Goal: Contribute content: Contribute content

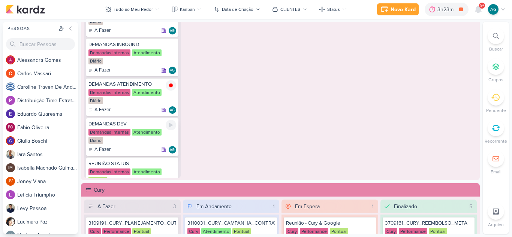
scroll to position [37, 0]
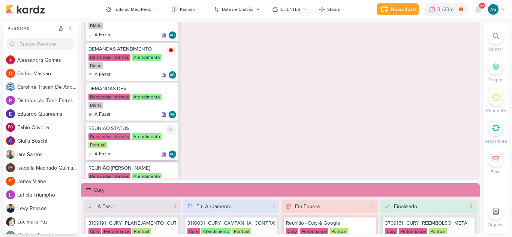
click at [171, 131] on icon at bounding box center [171, 130] width 6 height 6
click at [497, 34] on icon at bounding box center [496, 36] width 6 height 6
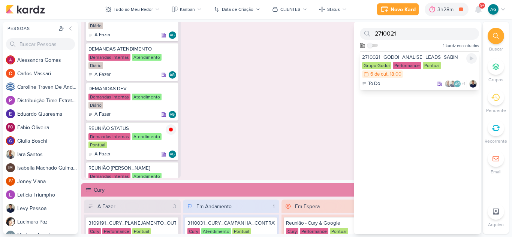
click at [434, 56] on div "2710021_GODOI_ANALISE_LEADS_SABIN" at bounding box center [419, 57] width 115 height 7
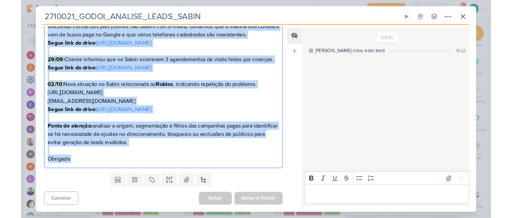
scroll to position [215, 0]
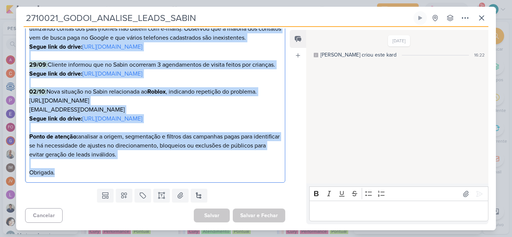
drag, startPoint x: 29, startPoint y: 152, endPoint x: 201, endPoint y: 171, distance: 173.1
click at [201, 171] on div "O que fazer? Por favor, analisar a qualidade dos leads e os impactos nas campan…" at bounding box center [155, 70] width 260 height 228
copy div "L ips dolor? Sit ametc, adipisci e seddoeius tem incid u la etdolore mag aliqua…"
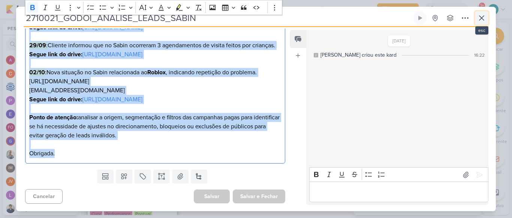
click at [479, 21] on icon at bounding box center [481, 17] width 9 height 9
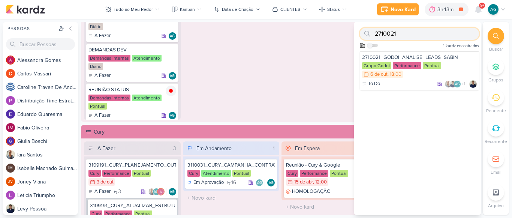
drag, startPoint x: 389, startPoint y: 33, endPoint x: 363, endPoint y: 33, distance: 26.6
click at [363, 33] on div "2710021" at bounding box center [419, 34] width 119 height 12
paste input "1571001"
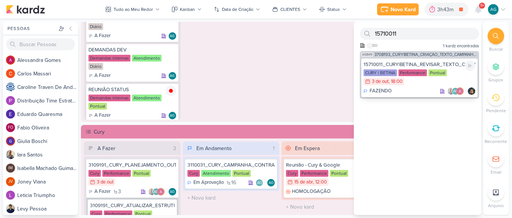
click at [425, 94] on div "FAZENDO AG" at bounding box center [420, 90] width 112 height 7
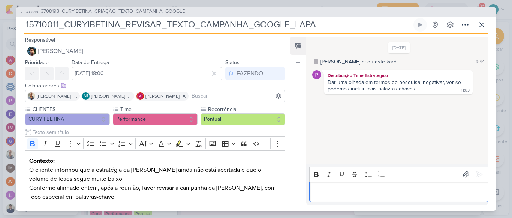
click at [353, 190] on p "Editor editing area: main" at bounding box center [398, 191] width 171 height 9
drag, startPoint x: 321, startPoint y: 27, endPoint x: 20, endPoint y: 31, distance: 301.1
click at [20, 31] on div "AG849 3708193_CURY|BETINA_CRIAÇÃO_TEXTO_CAMPANHA_GOOGLE 15710011_CURY|BETINA_RE…" at bounding box center [256, 109] width 480 height 204
click at [373, 196] on p "B" at bounding box center [398, 191] width 171 height 9
click at [480, 22] on icon at bounding box center [481, 24] width 4 height 4
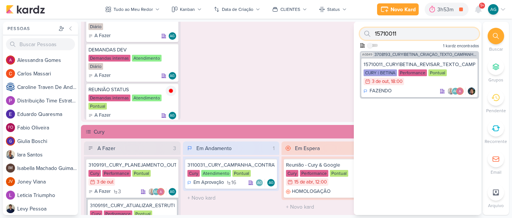
drag, startPoint x: 396, startPoint y: 31, endPoint x: 373, endPoint y: 33, distance: 22.9
click at [373, 33] on div "15710011" at bounding box center [419, 34] width 119 height 12
paste input "70722"
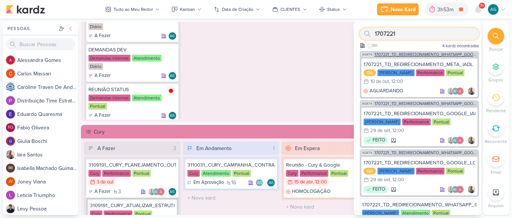
type input "1707221"
click at [404, 55] on span "1707221_TD_REDIRECIONAMENTO_WHATSAPP_GOOGLE_E_META" at bounding box center [425, 54] width 103 height 4
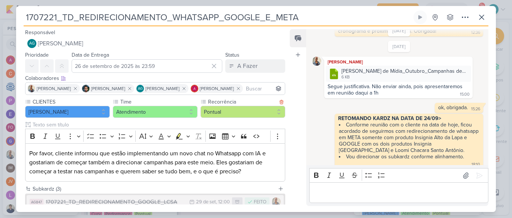
scroll to position [75, 0]
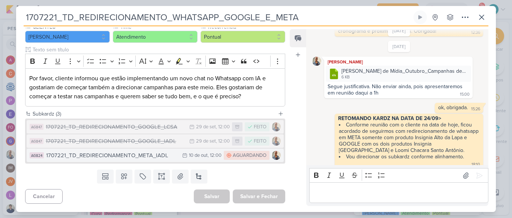
click at [157, 157] on div "1707221_TD_REDIRECIONAMENTO_META_IADL" at bounding box center [112, 155] width 132 height 9
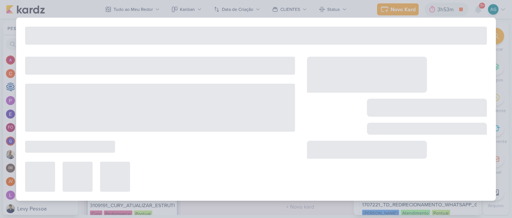
type input "1707221_TD_REDIRECIONAMENTO_META_IADL"
type input "[DATE] 12:00"
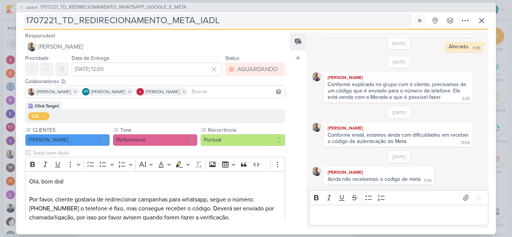
scroll to position [289, 0]
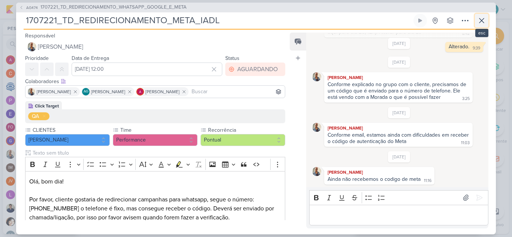
click at [481, 22] on icon at bounding box center [481, 20] width 9 height 9
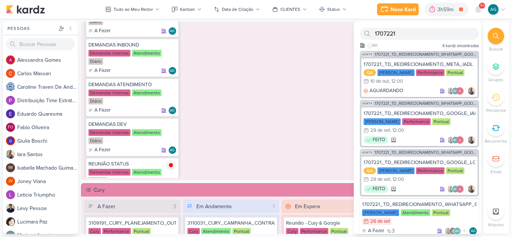
scroll to position [0, 0]
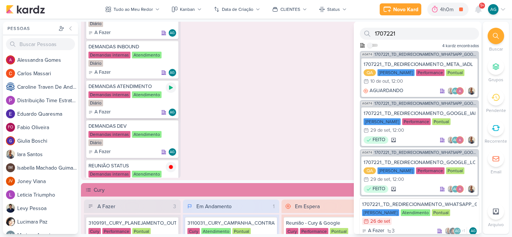
click at [173, 86] on icon at bounding box center [171, 88] width 6 height 6
click at [310, 148] on div "Em Espera 0 O título do kard deve ter menos que 100 caracteres" at bounding box center [330, 81] width 97 height 195
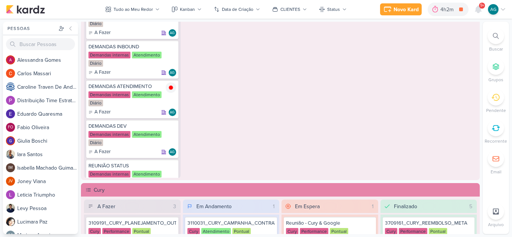
click at [481, 6] on span "9+" at bounding box center [482, 6] width 4 height 6
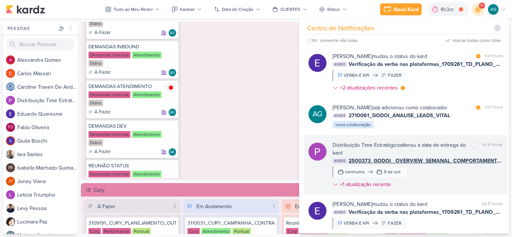
click at [445, 183] on div "Distribuição Time Estratégico alterou a data de entrega do kard marcar como não…" at bounding box center [418, 166] width 170 height 50
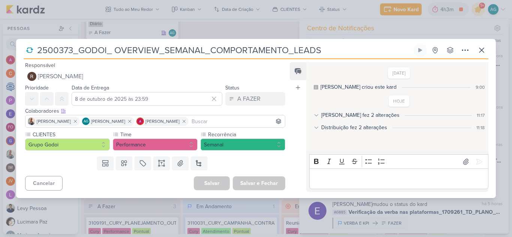
click at [351, 127] on div "Distribuição fez 2 alterações" at bounding box center [354, 128] width 66 height 8
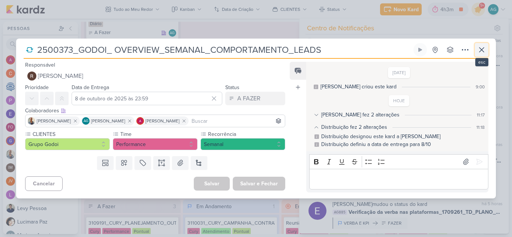
click at [482, 52] on icon at bounding box center [481, 49] width 9 height 9
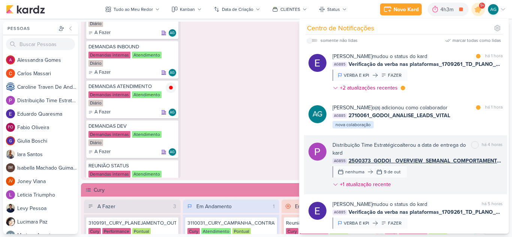
scroll to position [37, 0]
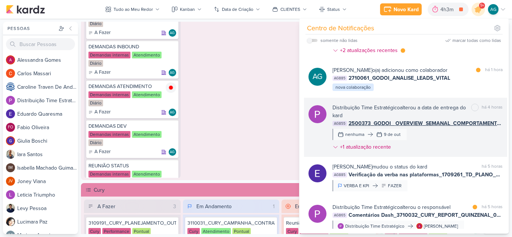
click at [444, 182] on div "[PERSON_NAME] mudou o status do kard marcar como não lida há 5 horas AG885 Veri…" at bounding box center [418, 177] width 170 height 28
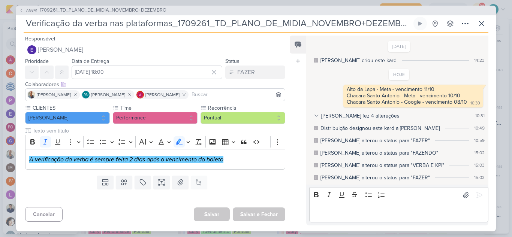
click at [318, 113] on icon at bounding box center [316, 115] width 5 height 5
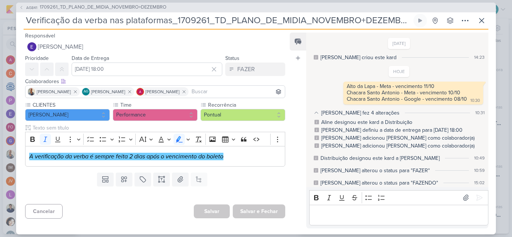
scroll to position [27, 0]
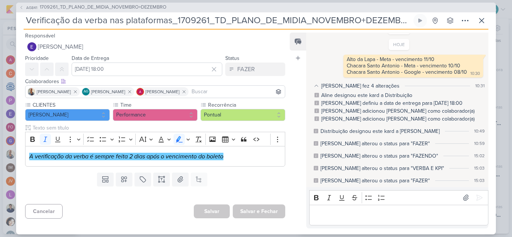
click at [316, 83] on icon at bounding box center [316, 85] width 5 height 5
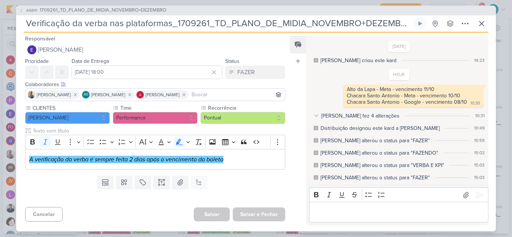
scroll to position [0, 0]
click at [483, 24] on icon at bounding box center [481, 23] width 9 height 9
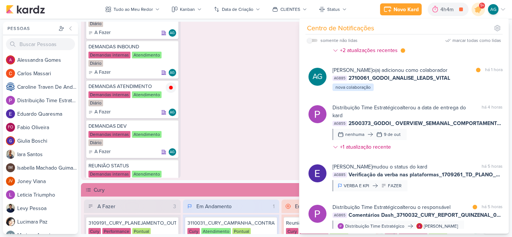
click at [241, 120] on div "Em Andamento 0 O título do kard deve ter menos que 100 caracteres" at bounding box center [231, 81] width 97 height 195
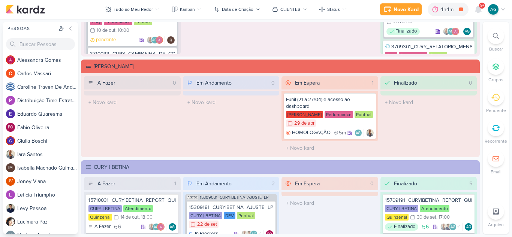
scroll to position [862, 0]
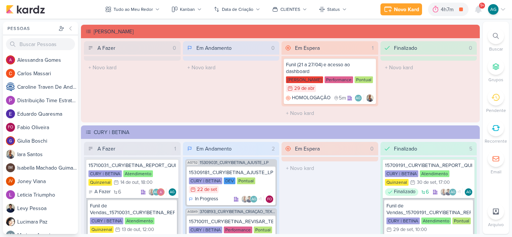
click at [494, 37] on icon at bounding box center [496, 36] width 6 height 6
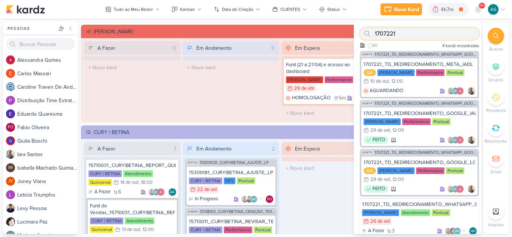
paste input "3710032"
type input "3710032"
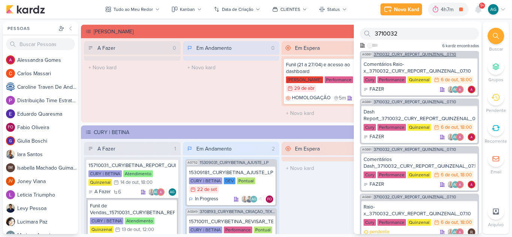
click at [439, 56] on span "3710032_CURY_REPORT_QUINZENAL_07.10" at bounding box center [415, 54] width 82 height 4
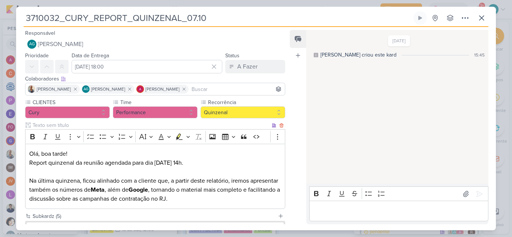
scroll to position [75, 0]
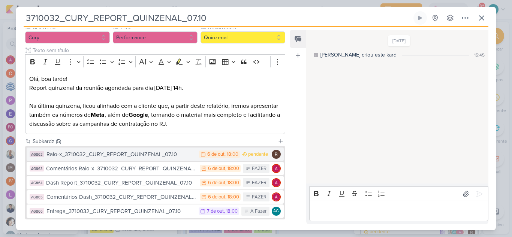
click at [149, 156] on div "Raio-x_3710032_CURY_REPORT_QUINZENAL_07.10" at bounding box center [120, 154] width 149 height 9
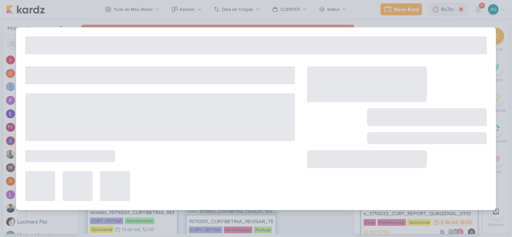
type input "Raio-x_3710032_CURY_REPORT_QUINZENAL_07.10"
type input "6 de outubro de 2025 às 18:00"
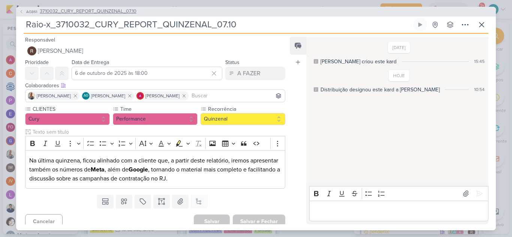
click at [129, 13] on span "3710032_CURY_REPORT_QUINZENAL_07.10" at bounding box center [88, 11] width 97 height 7
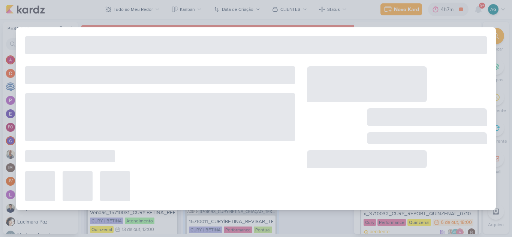
type input "3710032_CURY_REPORT_QUINZENAL_07.10"
type input "[DATE] 18:00"
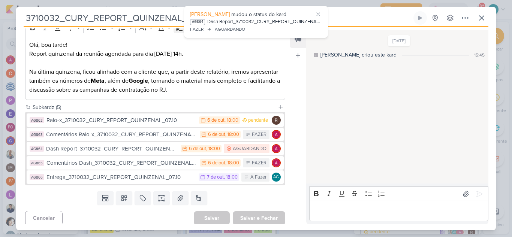
scroll to position [112, 0]
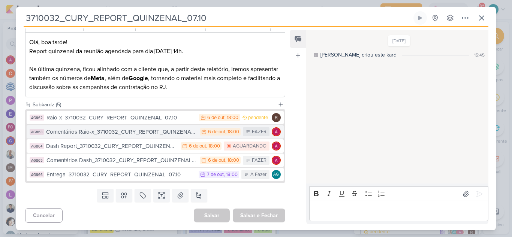
click at [156, 135] on div "Comentários Raio-x_3710032_CURY_REPORT_QUINZENAL_07.10" at bounding box center [121, 132] width 150 height 9
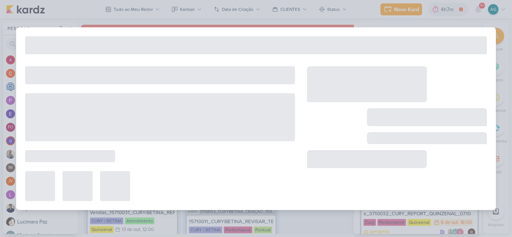
type input "Comentários Raio-x_3710032_CURY_REPORT_QUINZENAL_07.10"
type input "6 de outubro de 2025 às 18:00"
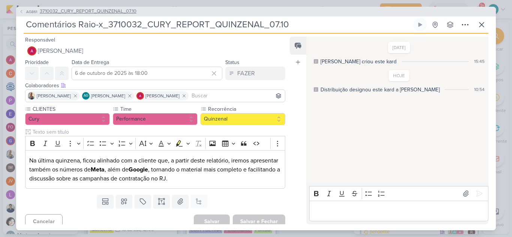
click at [99, 12] on span "3710032_CURY_REPORT_QUINZENAL_07.10" at bounding box center [88, 11] width 97 height 7
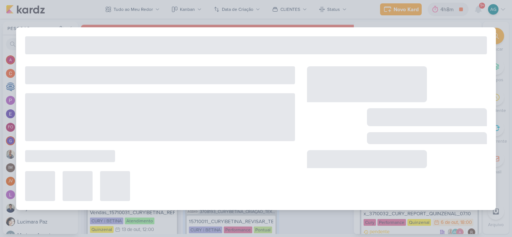
type input "3710032_CURY_REPORT_QUINZENAL_07.10"
type input "[DATE] 18:00"
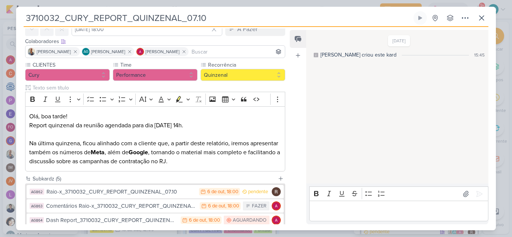
scroll to position [75, 0]
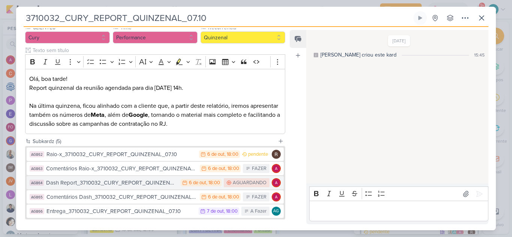
click at [155, 184] on div "Dash Report_3710032_CURY_REPORT_QUINZENAL_07.10" at bounding box center [111, 183] width 131 height 9
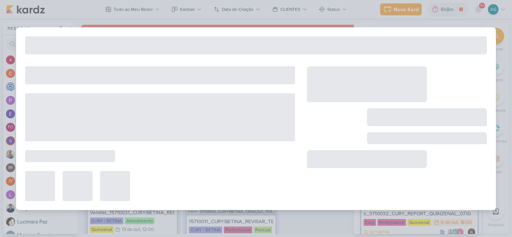
type input "Dash Report_3710032_CURY_REPORT_QUINZENAL_07.10"
type input "6 de outubro de 2025 às 18:00"
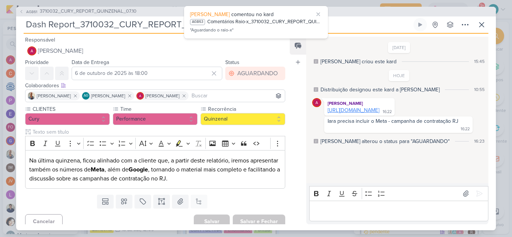
click at [379, 111] on link "[URL][DOMAIN_NAME]" at bounding box center [354, 110] width 52 height 6
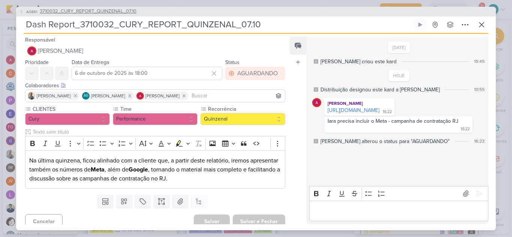
click at [127, 11] on span "3710032_CURY_REPORT_QUINZENAL_07.10" at bounding box center [88, 11] width 97 height 7
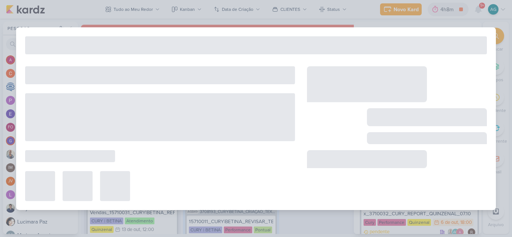
type input "3710032_CURY_REPORT_QUINZENAL_07.10"
type input "[DATE] 18:00"
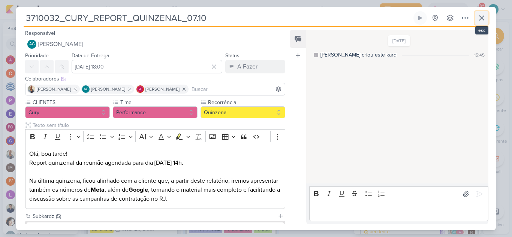
click at [484, 17] on icon at bounding box center [481, 17] width 9 height 9
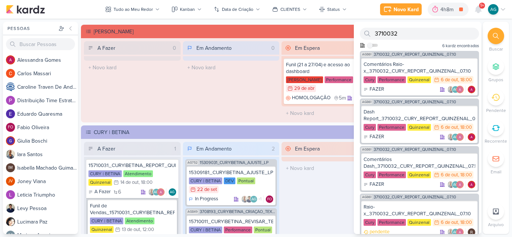
click at [479, 7] on div "9+" at bounding box center [482, 6] width 6 height 6
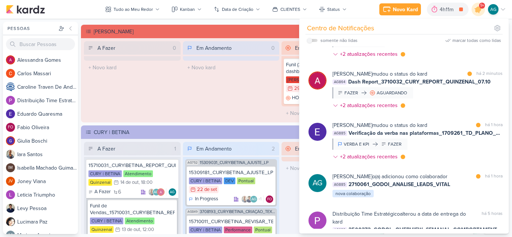
click at [175, 93] on div "A Fazer 0 O título do kard deve ter menos que 100 caracteres" at bounding box center [132, 80] width 97 height 79
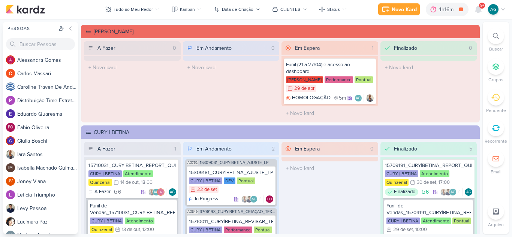
click at [482, 9] on span "9+" at bounding box center [482, 6] width 4 height 6
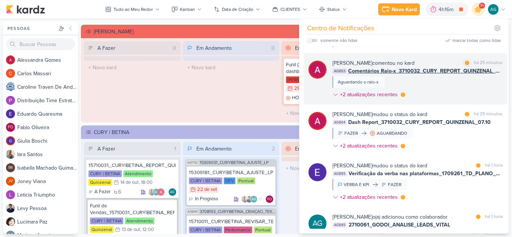
scroll to position [0, 0]
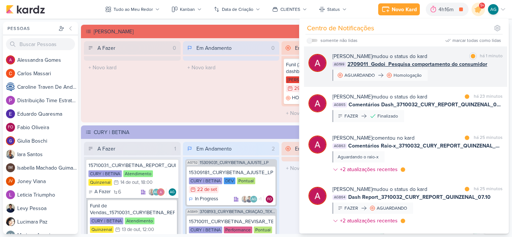
click at [449, 80] on div "[PERSON_NAME] mudou o status do kard marcar como lida há 1 minuto AG199 2709011…" at bounding box center [418, 66] width 170 height 28
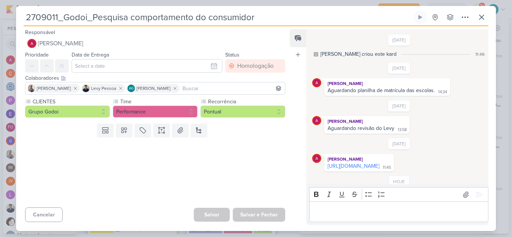
scroll to position [37, 0]
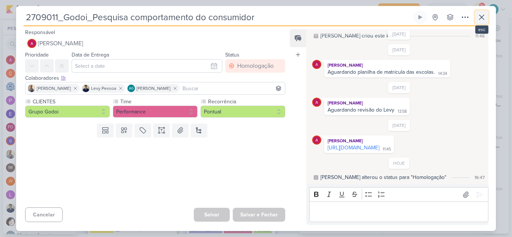
click at [481, 18] on icon at bounding box center [481, 17] width 4 height 4
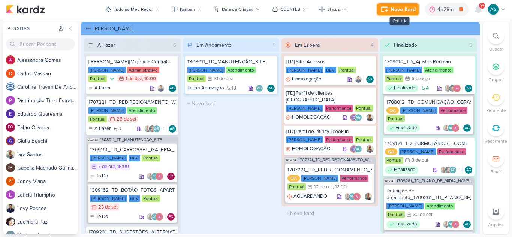
click at [400, 8] on div "Novo Kard" at bounding box center [403, 10] width 25 height 8
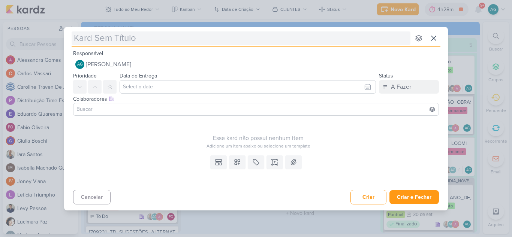
click at [245, 38] on input "text" at bounding box center [241, 37] width 339 height 13
type input "2710021_GODOI_ANALISE_LEADS_SABIN"
drag, startPoint x: 218, startPoint y: 36, endPoint x: 244, endPoint y: 36, distance: 25.9
click at [244, 36] on input "2710021_GODOI_ANALISE_LEADS_SABIN" at bounding box center [241, 37] width 339 height 13
type input "2710021_GODOI_ANALISE_LEADS_v"
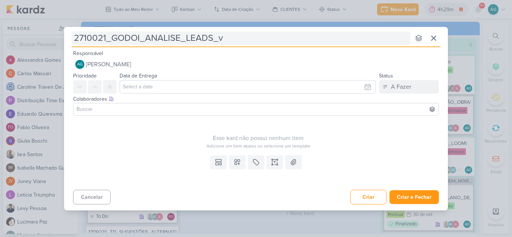
type input "2710021_GODOI_ANALISE_LEADS_"
type input "2710021_GODOI_ANALISE_LEADS_VITAL"
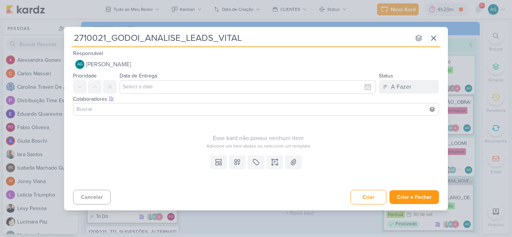
drag, startPoint x: 102, startPoint y: 37, endPoint x: 65, endPoint y: 36, distance: 36.7
click at [65, 36] on div "2710021_GODOI_ANALISE_LEADS_VITAL nenhum grupo disponível esc Responsável AG Al…" at bounding box center [256, 116] width 384 height 179
paste input "6"
type input "2710061_GODOI_ANALISE_LEADS_VITAL"
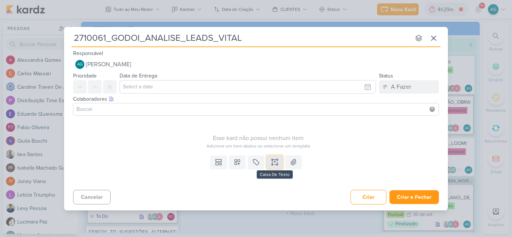
click at [276, 162] on icon at bounding box center [274, 162] width 7 height 7
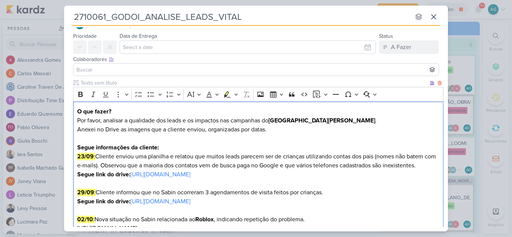
scroll to position [12, 0]
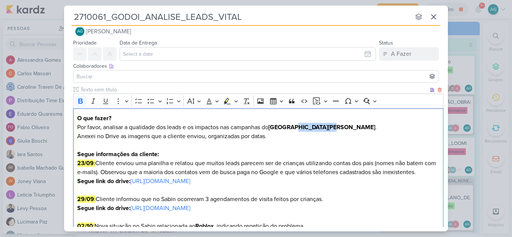
drag, startPoint x: 303, startPoint y: 127, endPoint x: 329, endPoint y: 126, distance: 25.9
click at [329, 126] on strong "[GEOGRAPHIC_DATA][PERSON_NAME]" at bounding box center [321, 127] width 107 height 7
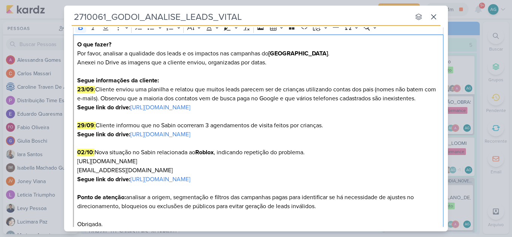
scroll to position [87, 0]
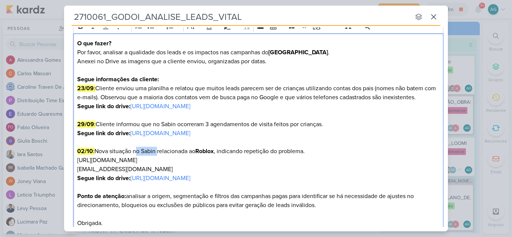
drag, startPoint x: 134, startPoint y: 151, endPoint x: 157, endPoint y: 151, distance: 22.9
click at [157, 151] on p "02/10 : Nova situação no Sabin relacionada ao Roblox , indicando repetição do p…" at bounding box center [258, 165] width 363 height 36
drag, startPoint x: 257, startPoint y: 160, endPoint x: 68, endPoint y: 162, distance: 189.3
click at [68, 162] on div "Clique para deixar o item visível somente à membros da sua organização Rich Tex…" at bounding box center [256, 124] width 384 height 226
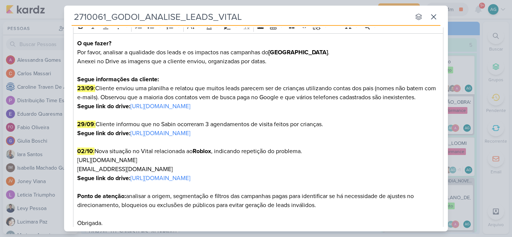
click at [67, 162] on div "Clique para deixar o item visível somente à membros da sua organização Rich Tex…" at bounding box center [256, 124] width 384 height 226
click at [85, 153] on strong "02/10" at bounding box center [85, 151] width 16 height 7
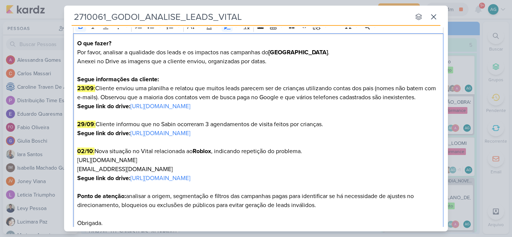
click at [84, 151] on strong "02/10" at bounding box center [85, 151] width 16 height 7
drag, startPoint x: 270, startPoint y: 159, endPoint x: 71, endPoint y: 157, distance: 198.7
click at [71, 157] on div "Clique para deixar o item visível somente à membros da sua organização Rich Tex…" at bounding box center [256, 124] width 384 height 226
drag, startPoint x: 168, startPoint y: 170, endPoint x: 61, endPoint y: 169, distance: 107.2
click at [61, 169] on div "2710061_GODOI_ANALISE_LEADS_VITAL nenhum grupo disponível esc Responsável AG Al…" at bounding box center [256, 118] width 512 height 237
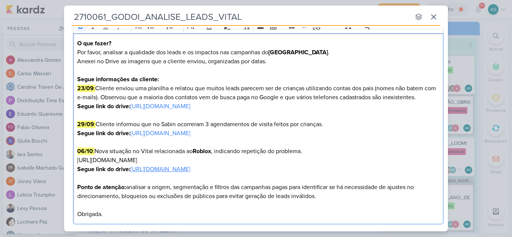
click at [190, 169] on link "[URL][DOMAIN_NAME]" at bounding box center [160, 169] width 60 height 7
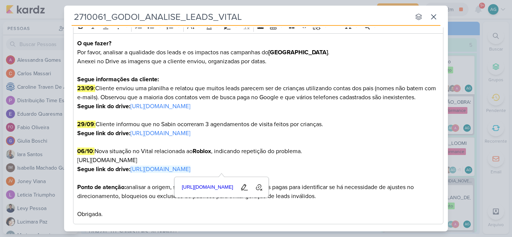
click at [380, 166] on p "06/10 : Nova situação no Vital relacionada ao Roblox , indicando repetição do p…" at bounding box center [258, 160] width 363 height 27
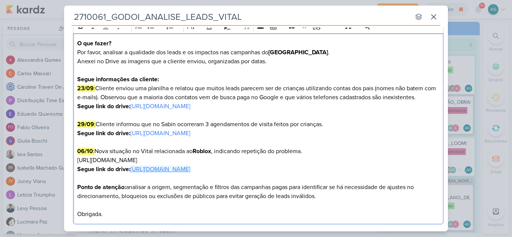
drag, startPoint x: 371, startPoint y: 168, endPoint x: 133, endPoint y: 168, distance: 237.7
click at [133, 168] on p "06/10 : Nova situação no Vital relacionada ao Roblox , indicando repetição do p…" at bounding box center [258, 160] width 363 height 27
drag, startPoint x: 358, startPoint y: 169, endPoint x: 133, endPoint y: 168, distance: 225.3
click at [133, 168] on p "06/10 : Nova situação no Vital relacionada ao Roblox , indicando repetição do p…" at bounding box center [258, 160] width 363 height 27
click at [79, 30] on button "Bold" at bounding box center [80, 26] width 11 height 11
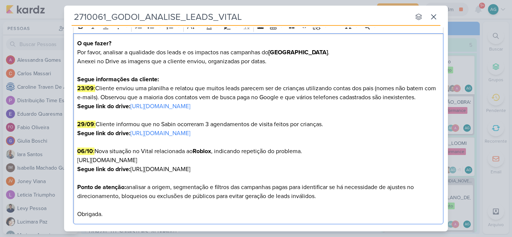
click at [382, 169] on p "06/10 : Nova situação no Vital relacionada ao Roblox , indicando repetição do p…" at bounding box center [258, 160] width 363 height 27
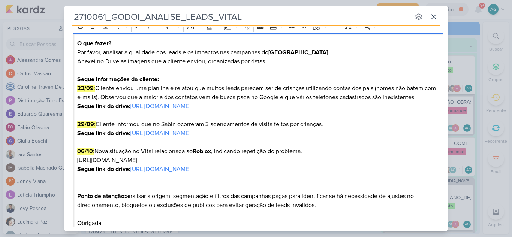
click at [190, 133] on link "[URL][DOMAIN_NAME]" at bounding box center [160, 133] width 60 height 7
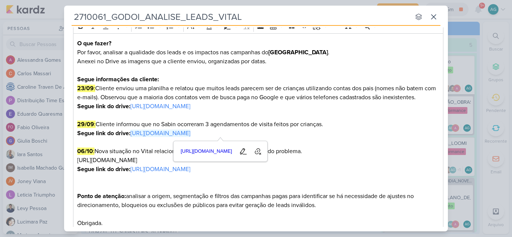
click at [355, 135] on p "29/09 : Cliente informou que no Sabin ocorreram 3 agendamentos de visita feitos…" at bounding box center [258, 129] width 363 height 18
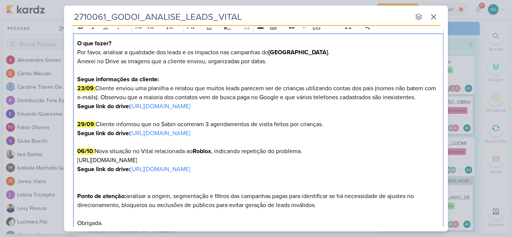
click at [360, 133] on p "29/09 : Cliente informou que no Sabin ocorreram 3 agendamentos de visita feitos…" at bounding box center [258, 129] width 363 height 18
click at [316, 151] on p "06/10 : Nova situação no Vital relacionada ao Roblox , indicando repetição do p…" at bounding box center [258, 165] width 363 height 36
drag, startPoint x: 96, startPoint y: 151, endPoint x: 213, endPoint y: 150, distance: 117.3
click at [214, 151] on p "06/10 : Nova situação no Vital relacionada ao Roblox , indicando repetição do p…" at bounding box center [258, 165] width 363 height 36
copy p "Nova situação no Vital relacionada ao Roblox"
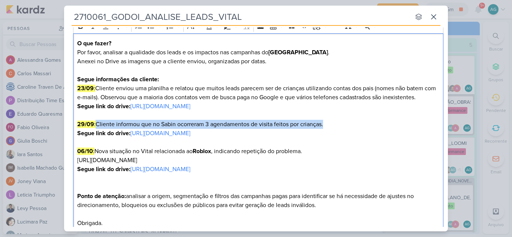
drag, startPoint x: 98, startPoint y: 124, endPoint x: 329, endPoint y: 124, distance: 231.3
click at [329, 124] on p "29/09 : Cliente informou que no Sabin ocorreram 3 agendamentos de visita feitos…" at bounding box center [258, 129] width 363 height 18
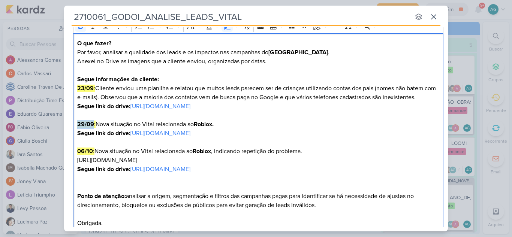
drag, startPoint x: 93, startPoint y: 123, endPoint x: 73, endPoint y: 124, distance: 19.5
click at [73, 124] on div "O que fazer? Por favor, analisar a qualidade dos leads e os impactos nas campan…" at bounding box center [258, 133] width 370 height 201
drag, startPoint x: 364, startPoint y: 107, endPoint x: 59, endPoint y: 88, distance: 305.7
click at [59, 88] on div "2710061_GODOI_ANALISE_LEADS_VITAL nenhum grupo disponível esc Responsável AG Al…" at bounding box center [256, 118] width 512 height 237
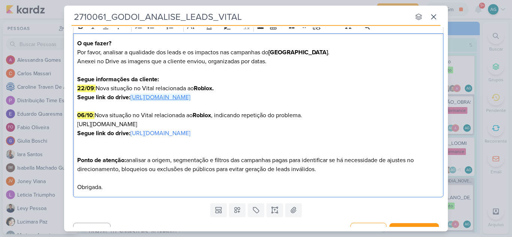
drag, startPoint x: 313, startPoint y: 98, endPoint x: 132, endPoint y: 96, distance: 180.3
click at [132, 96] on p "22/09 : Nova situação no Vital relacionada ao Roblox. Segue link do drive: http…" at bounding box center [258, 93] width 363 height 18
drag, startPoint x: 375, startPoint y: 98, endPoint x: 131, endPoint y: 96, distance: 244.1
click at [131, 96] on p "22/09 : Nova situação no Vital relacionada ao Roblox. Segue link do drive: http…" at bounding box center [258, 93] width 363 height 18
click at [79, 29] on icon "Editor toolbar" at bounding box center [80, 25] width 7 height 7
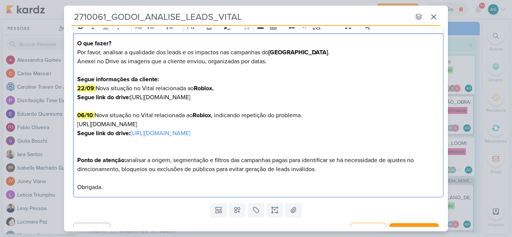
click at [352, 95] on p "22/09 : Nova situação no Vital relacionada ao Roblox. Segue link do drive: http…" at bounding box center [258, 93] width 363 height 18
click at [365, 93] on p "22/09 : Nova situação no Vital relacionada ao Roblox. Segue link do drive: http…" at bounding box center [258, 93] width 363 height 18
click at [365, 96] on p "22/09 : Nova situação no Vital relacionada ao Roblox. Segue link do drive: http…" at bounding box center [258, 93] width 363 height 18
click at [232, 87] on p "22/09 : Nova situação no Vital relacionada ao Roblox. Segue link do drive: http…" at bounding box center [258, 93] width 363 height 18
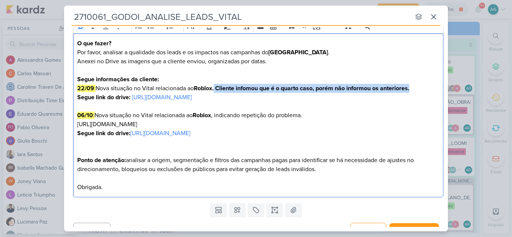
drag, startPoint x: 423, startPoint y: 87, endPoint x: 217, endPoint y: 91, distance: 206.2
click at [217, 91] on p "22/09 : Nova situação no Vital relacionada ao Roblox. Cliente infomou que é o q…" at bounding box center [258, 93] width 363 height 18
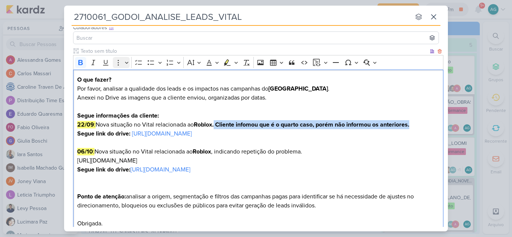
scroll to position [49, 0]
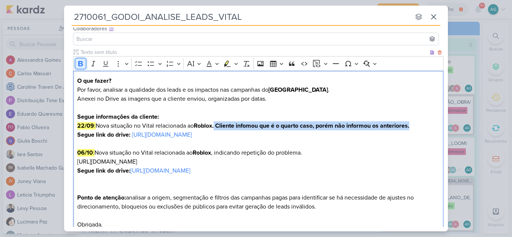
click at [82, 64] on icon "Editor toolbar" at bounding box center [80, 63] width 4 height 5
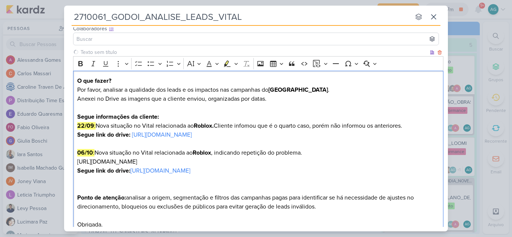
click at [285, 109] on p "Anexei no Drive as imagens que a cliente enviou, organizadas por datas. Segue i…" at bounding box center [258, 107] width 363 height 27
click at [248, 124] on p "22/09 : Nova situação no Vital relacionada ao Roblox. Cliente infomou que é o q…" at bounding box center [258, 130] width 363 height 18
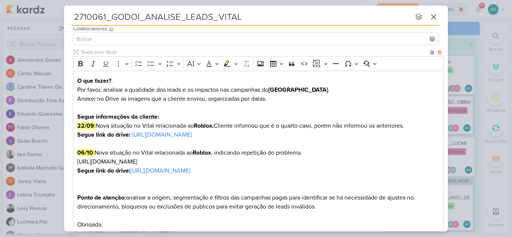
click at [139, 185] on p "Editor editing area: main" at bounding box center [258, 188] width 363 height 9
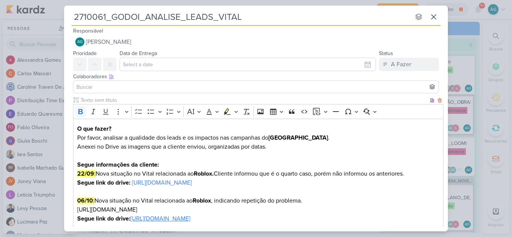
scroll to position [0, 0]
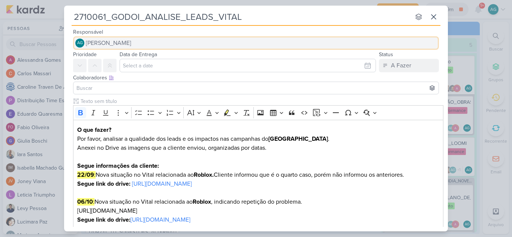
click at [155, 44] on button "AG Aline Gimenez Graciano" at bounding box center [256, 42] width 366 height 13
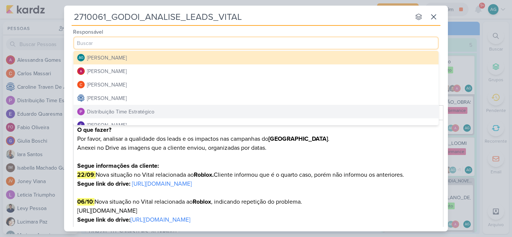
click at [145, 111] on div "Distribuição Time Estratégico" at bounding box center [120, 112] width 67 height 8
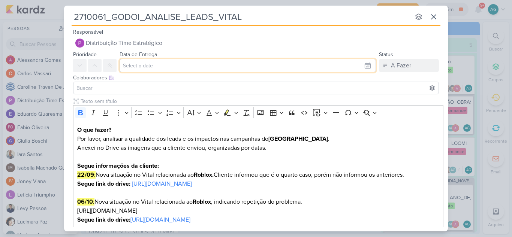
click at [145, 64] on input "text" at bounding box center [248, 65] width 256 height 13
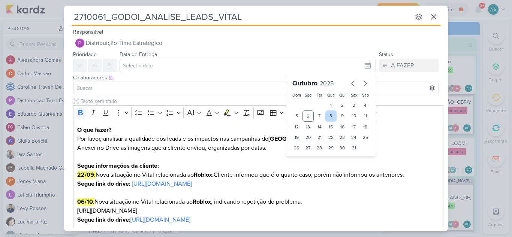
click at [327, 115] on div "8" at bounding box center [331, 116] width 12 height 11
type input "8 de outubro de 2025 às 23:59"
click at [307, 161] on select "00 01 02 03 04 05 06 07 08 09 10 11 12 13 14 15 16 17 18 19 20 21 22 23" at bounding box center [308, 160] width 10 height 9
select select "18"
click at [303, 156] on select "00 01 02 03 04 05 06 07 08 09 10 11 12 13 14 15 16 17 18 19 20 21 22 23" at bounding box center [308, 160] width 10 height 9
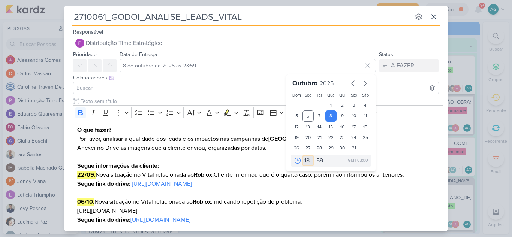
type input "8 de outubro de 2025 às 18:59"
click at [315, 161] on select "00 05 10 15 20 25 30 35 40 45 50 55 59" at bounding box center [320, 160] width 10 height 9
select select "0"
click at [315, 156] on select "00 05 10 15 20 25 30 35 40 45 50 55 59" at bounding box center [320, 160] width 10 height 9
type input "8 de outubro de 2025 às 18:00"
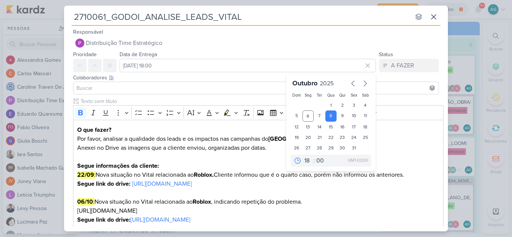
click at [151, 87] on input at bounding box center [256, 88] width 362 height 9
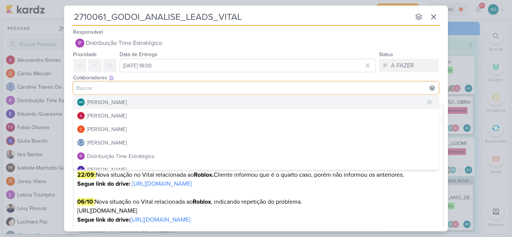
click at [127, 101] on div "[PERSON_NAME]" at bounding box center [107, 103] width 40 height 8
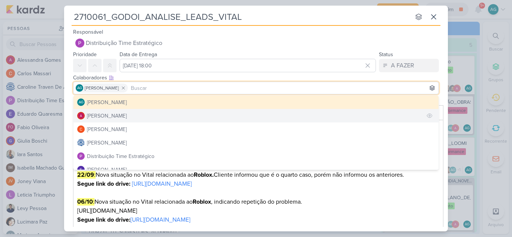
click at [132, 115] on button "[PERSON_NAME]" at bounding box center [255, 115] width 365 height 13
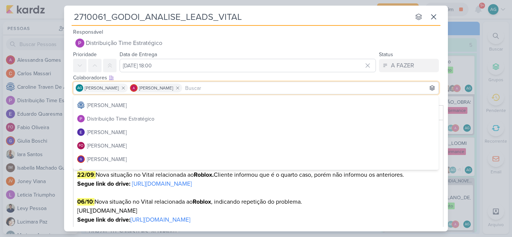
scroll to position [75, 0]
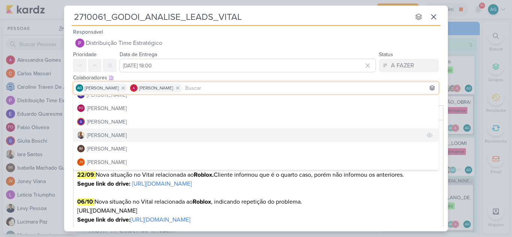
click at [124, 139] on button "[PERSON_NAME]" at bounding box center [255, 135] width 365 height 13
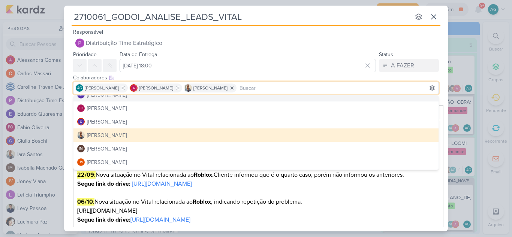
click at [326, 24] on div "2710061_GODOI_ANALISE_LEADS_VITAL nenhum grupo disponível esc" at bounding box center [256, 16] width 369 height 20
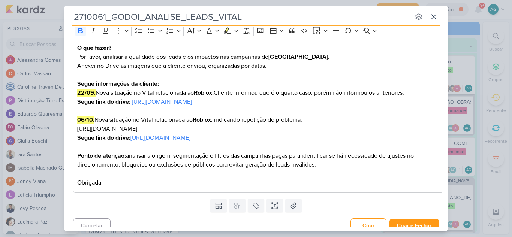
scroll to position [90, 0]
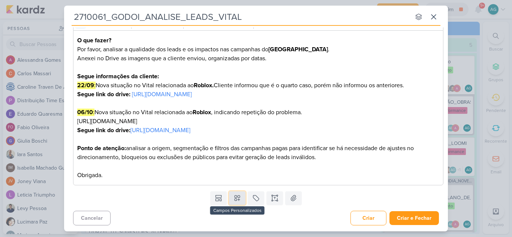
click at [236, 203] on button at bounding box center [237, 198] width 16 height 13
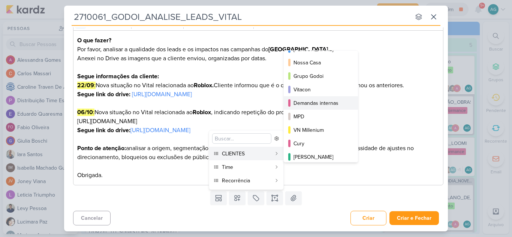
scroll to position [0, 0]
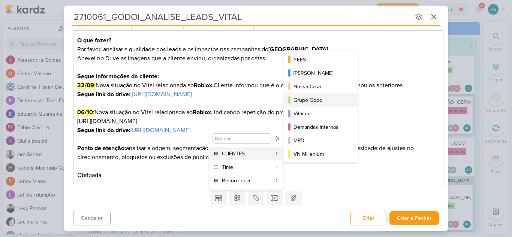
click at [321, 101] on div "Grupo Godoi" at bounding box center [321, 100] width 55 height 8
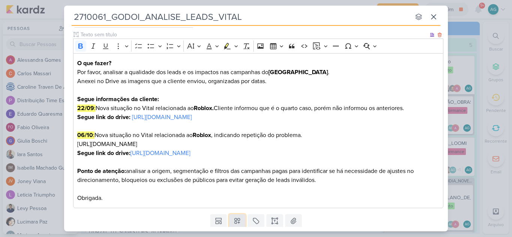
click at [238, 220] on icon at bounding box center [237, 220] width 7 height 7
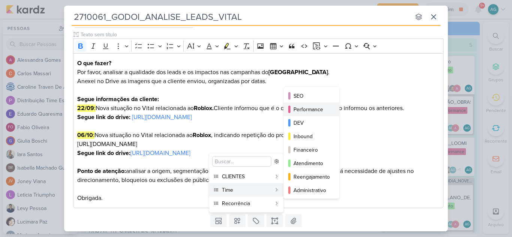
click at [315, 109] on div "Performance" at bounding box center [312, 110] width 37 height 8
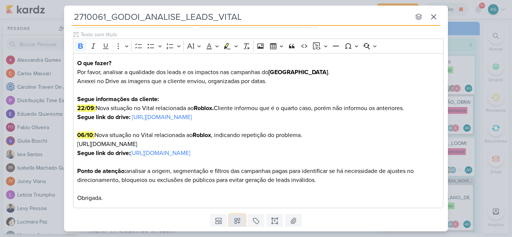
click at [237, 222] on icon at bounding box center [237, 221] width 5 height 5
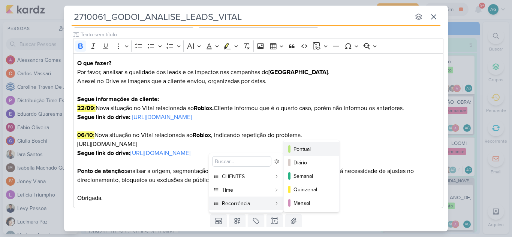
click at [318, 152] on div "Pontual" at bounding box center [312, 149] width 37 height 8
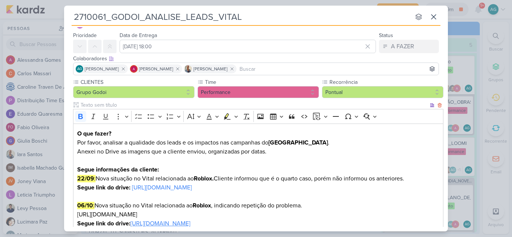
scroll to position [15, 0]
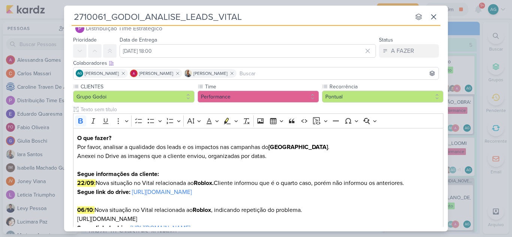
click at [277, 73] on input at bounding box center [337, 73] width 199 height 9
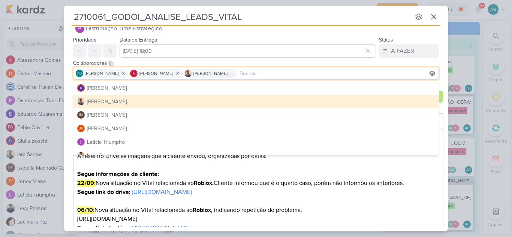
scroll to position [112, 0]
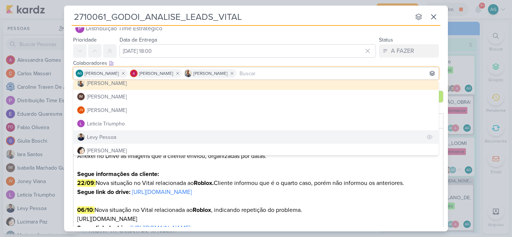
click at [142, 136] on button "Levy Pessoa" at bounding box center [255, 136] width 365 height 13
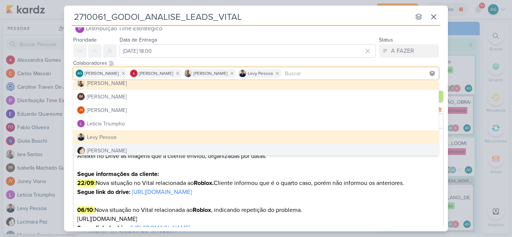
click at [343, 207] on p "06/10 : Nova situação no Vital relacionada ao Roblox , indicando repetição do p…" at bounding box center [258, 224] width 363 height 36
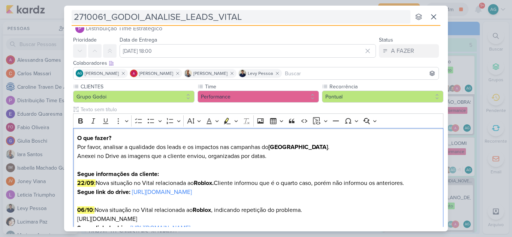
click at [273, 12] on input "2710061_GODOI_ANALISE_LEADS_VITAL" at bounding box center [241, 16] width 339 height 13
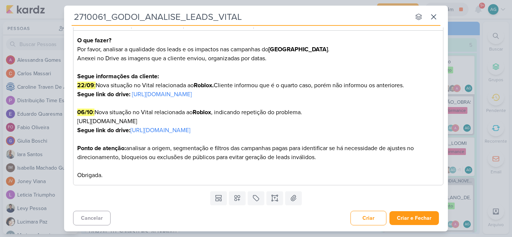
drag, startPoint x: 246, startPoint y: 19, endPoint x: 75, endPoint y: 21, distance: 171.7
click at [75, 21] on input "2710061_GODOI_ANALISE_LEADS_VITAL" at bounding box center [241, 16] width 339 height 13
click at [398, 220] on button "Criar e Fechar" at bounding box center [413, 218] width 49 height 14
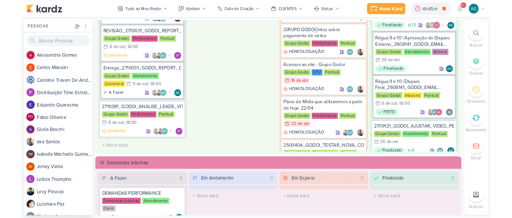
scroll to position [300, 0]
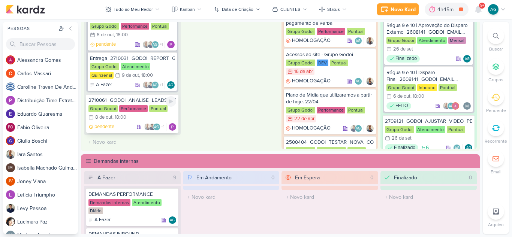
click at [133, 100] on div "2710061_GODOI_ANALISE_LEADS_VITAL" at bounding box center [132, 100] width 88 height 7
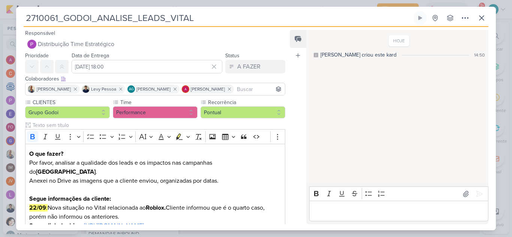
drag, startPoint x: 207, startPoint y: 20, endPoint x: 27, endPoint y: 20, distance: 179.6
click at [27, 20] on input "2710061_GODOI_ANALISE_LEADS_VITAL" at bounding box center [218, 17] width 388 height 13
